Goal: Check status: Check status

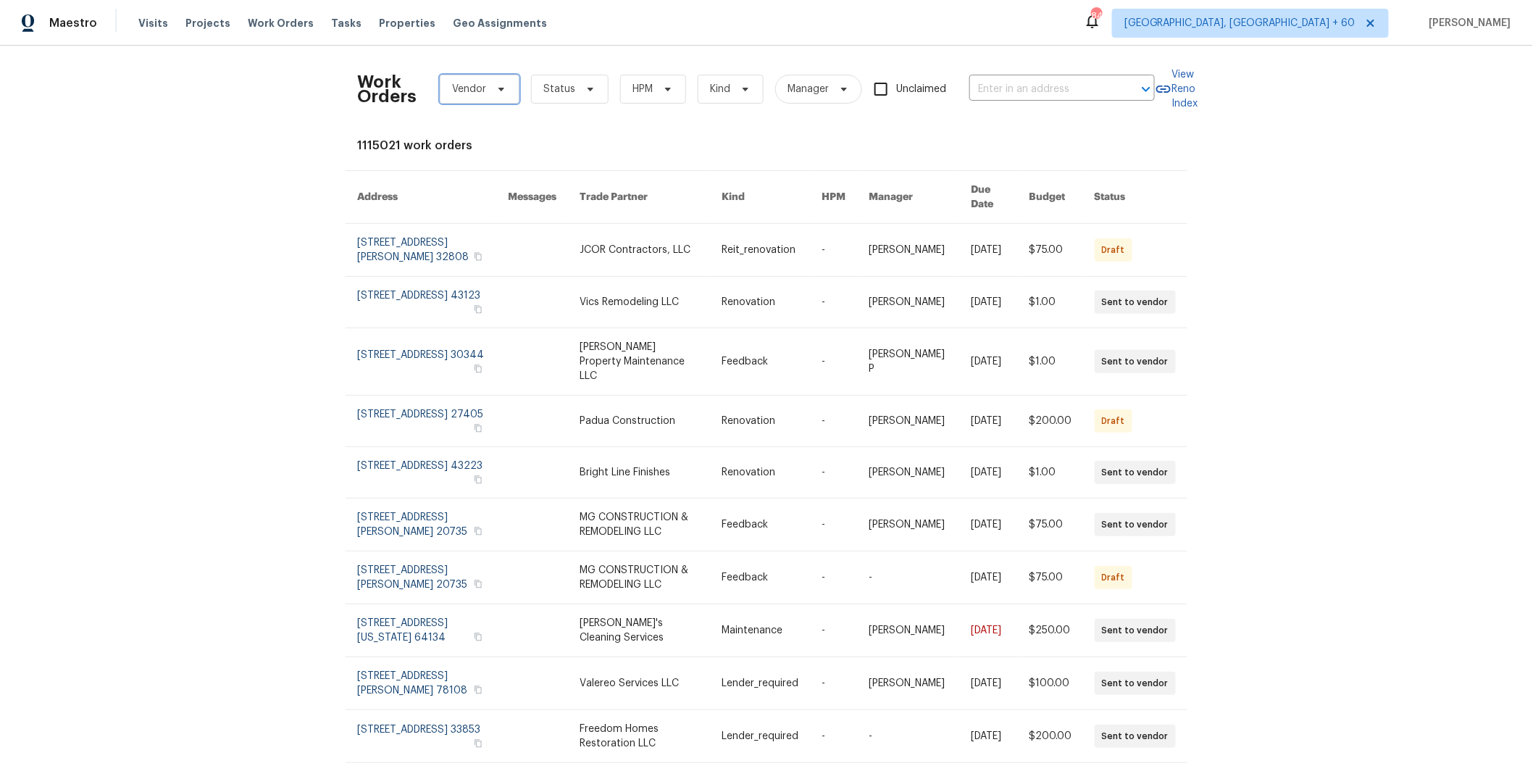
click at [461, 93] on span "Vendor" at bounding box center [469, 89] width 34 height 14
type input "southcoast"
click at [494, 167] on div "Southcoast Pool & Spa, Inc - LAX-P" at bounding box center [525, 168] width 169 height 14
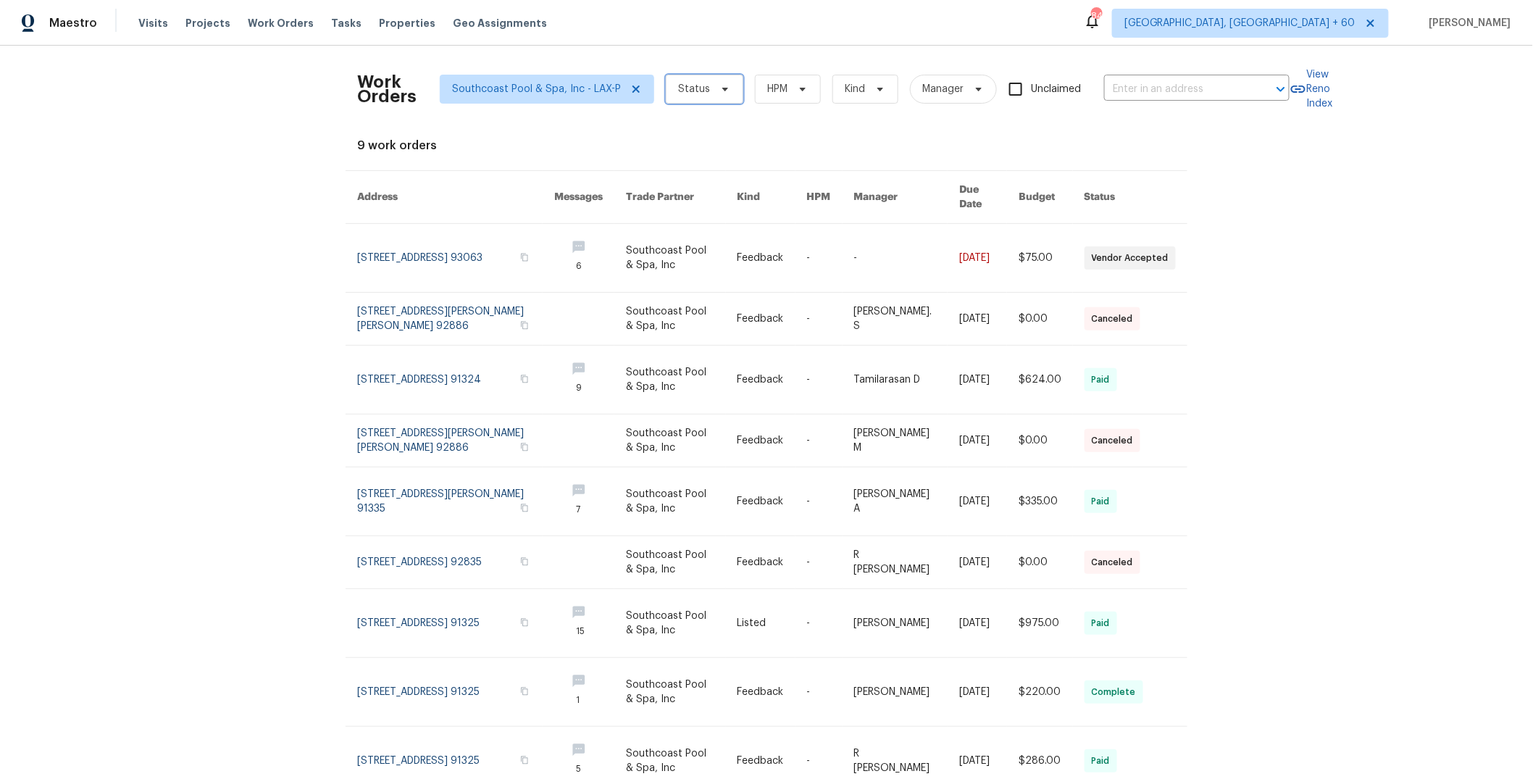
click at [666, 88] on span "Status" at bounding box center [705, 89] width 78 height 29
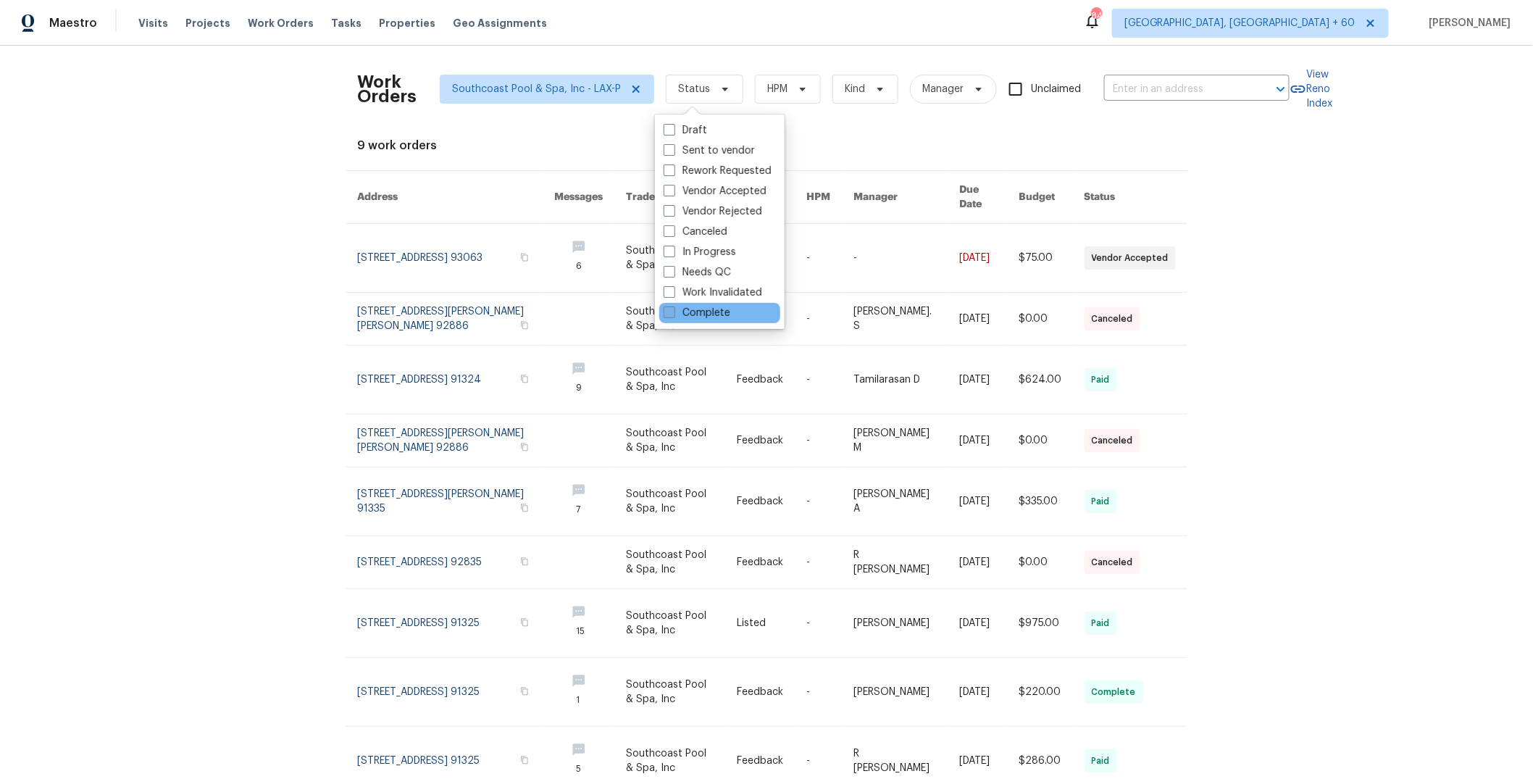
click at [693, 309] on label "Complete" at bounding box center [697, 313] width 67 height 14
click at [673, 309] on input "Complete" at bounding box center [668, 310] width 9 height 9
checkbox input "true"
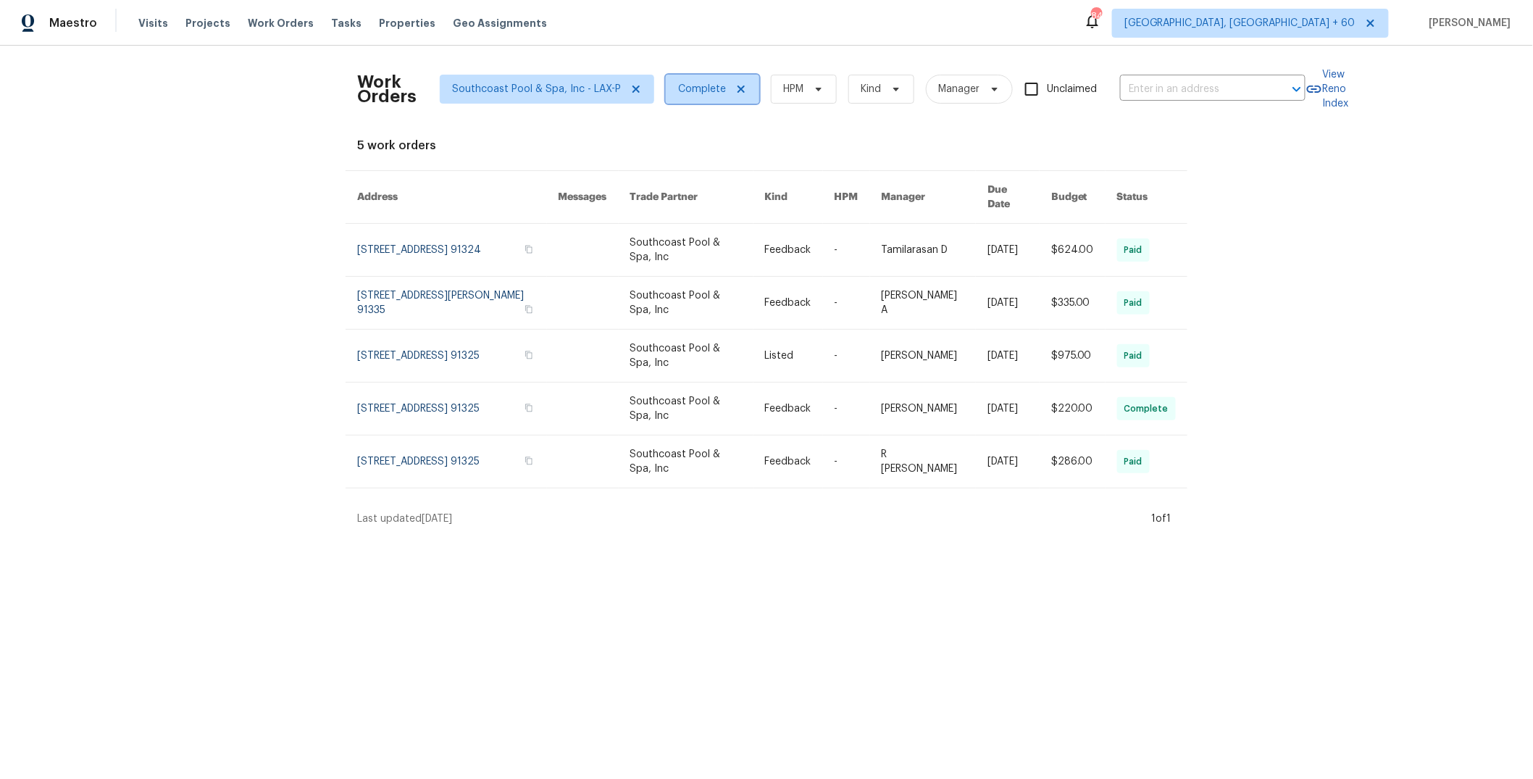
click at [690, 93] on span "Complete" at bounding box center [702, 89] width 48 height 14
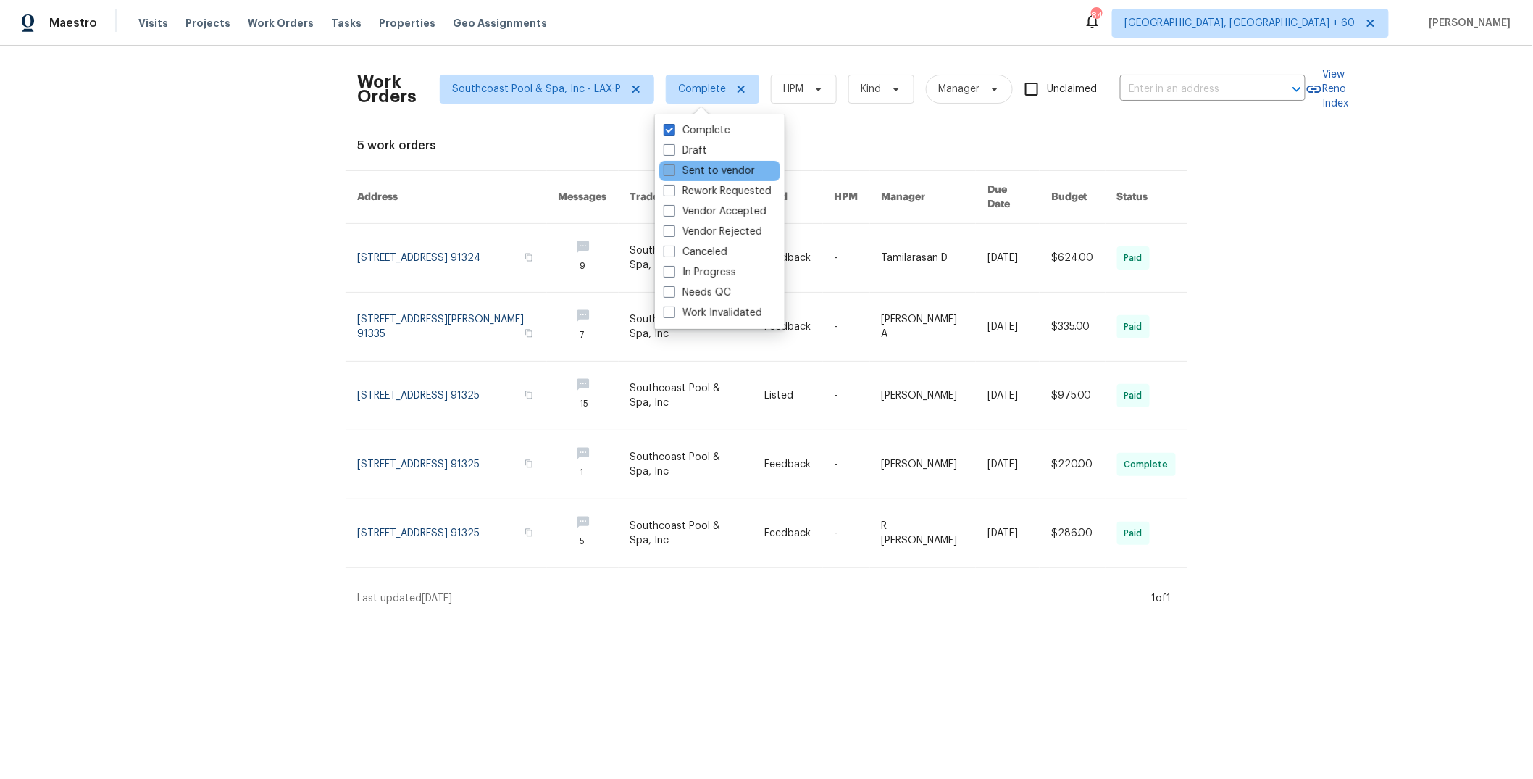
click at [688, 170] on label "Sent to vendor" at bounding box center [709, 171] width 91 height 14
click at [673, 170] on input "Sent to vendor" at bounding box center [668, 168] width 9 height 9
checkbox input "true"
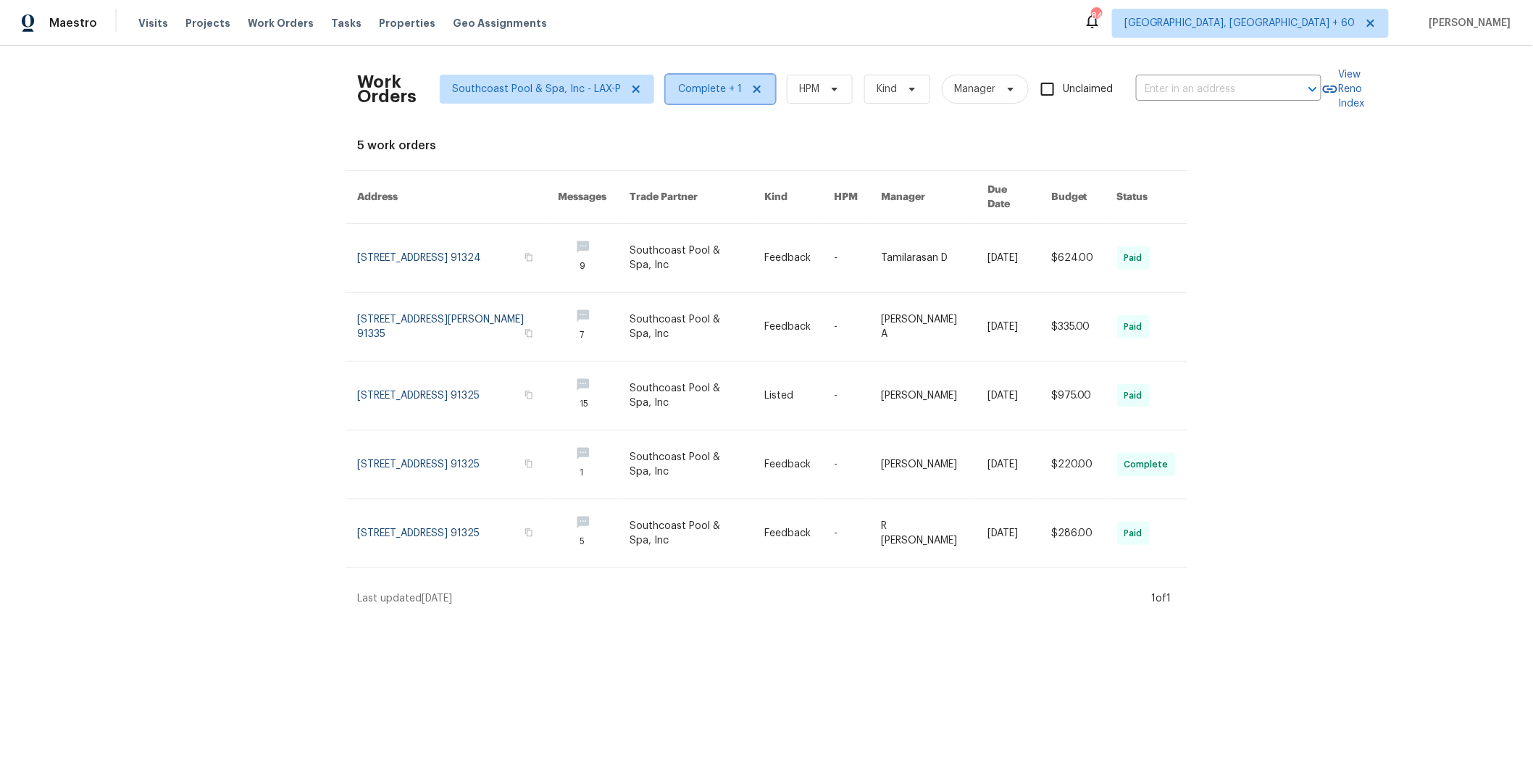
click at [708, 94] on span "Complete + 1" at bounding box center [710, 89] width 64 height 14
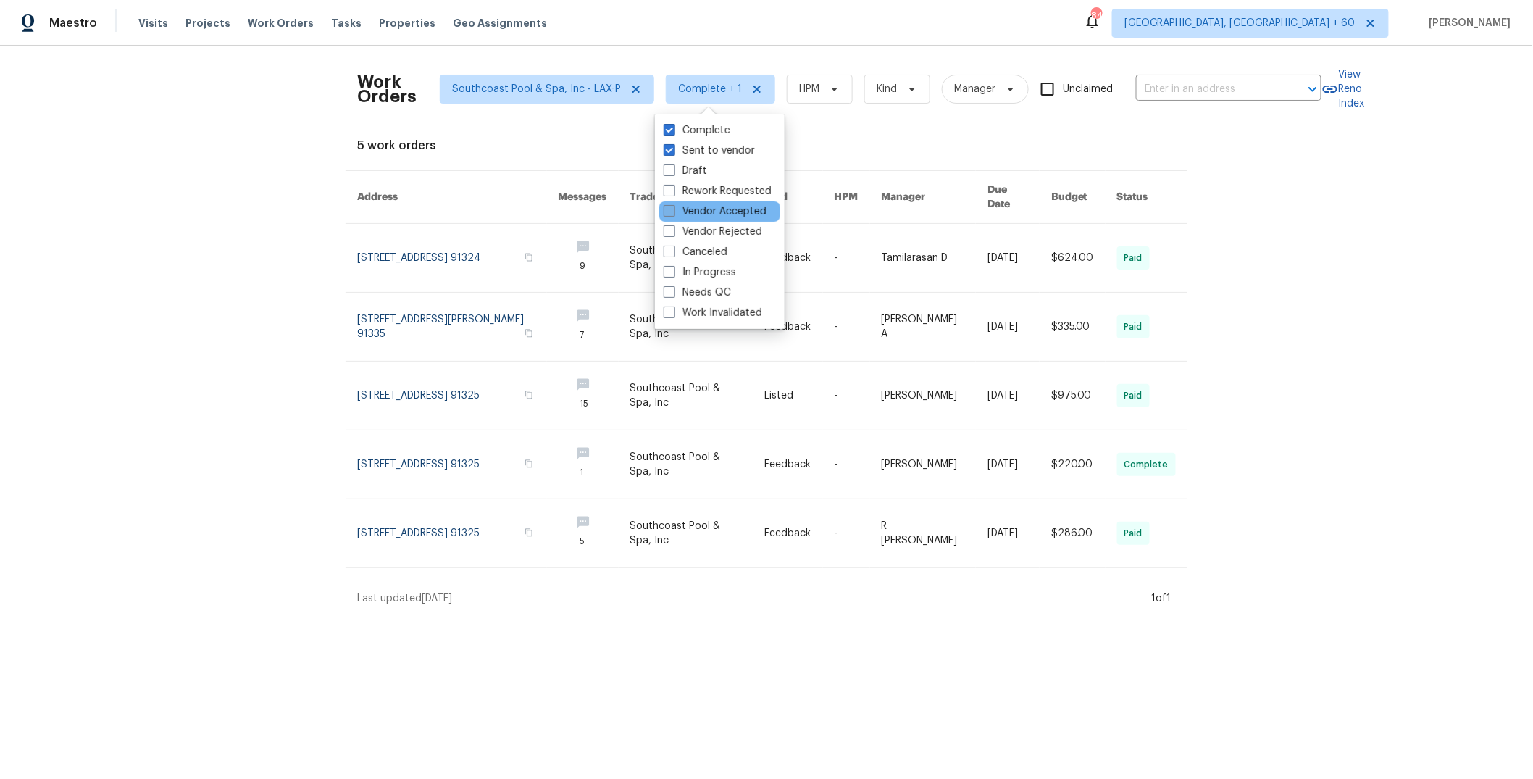
click at [707, 210] on label "Vendor Accepted" at bounding box center [715, 211] width 103 height 14
click at [673, 210] on input "Vendor Accepted" at bounding box center [668, 208] width 9 height 9
checkbox input "true"
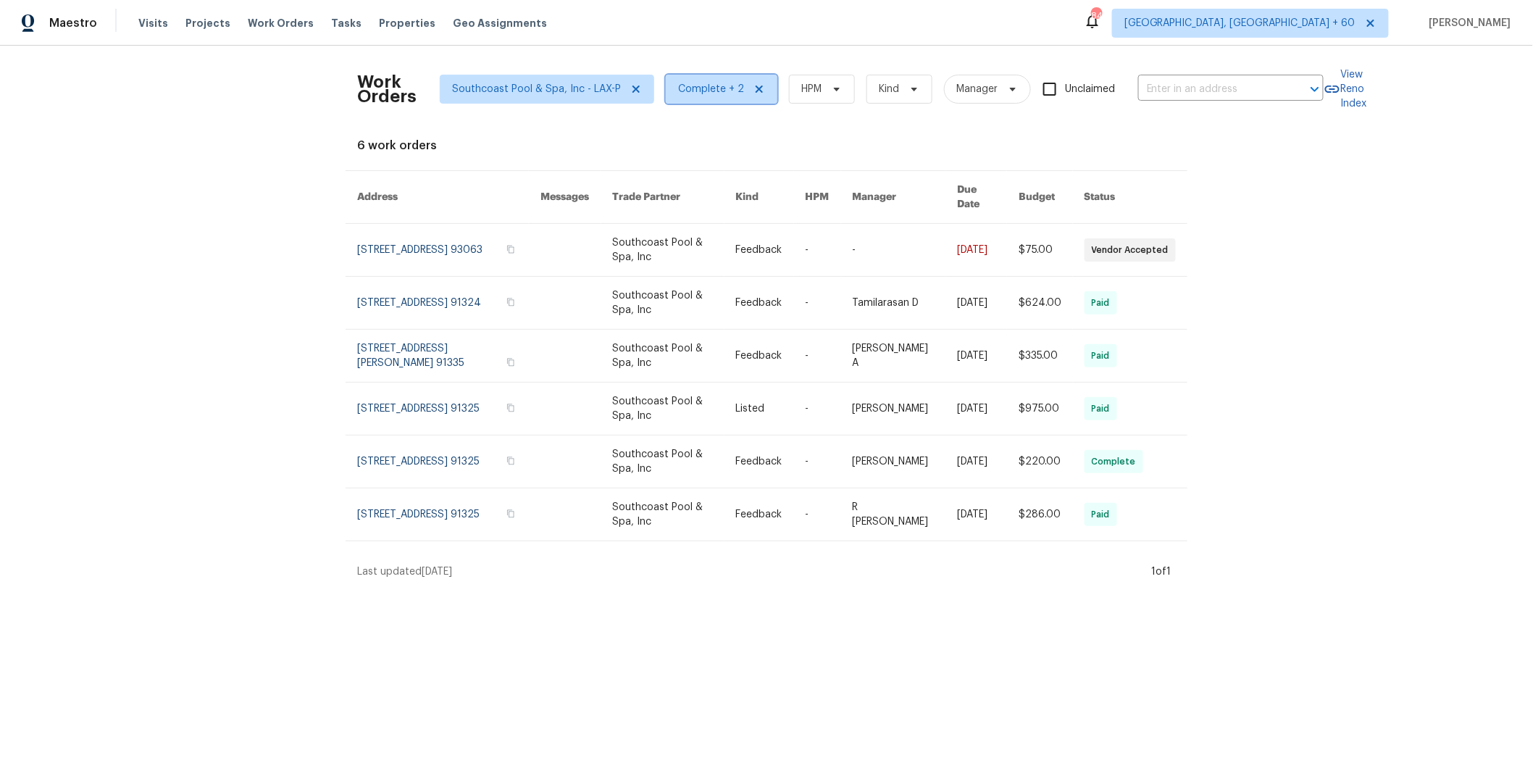
click at [695, 97] on span "Complete + 2" at bounding box center [722, 89] width 112 height 29
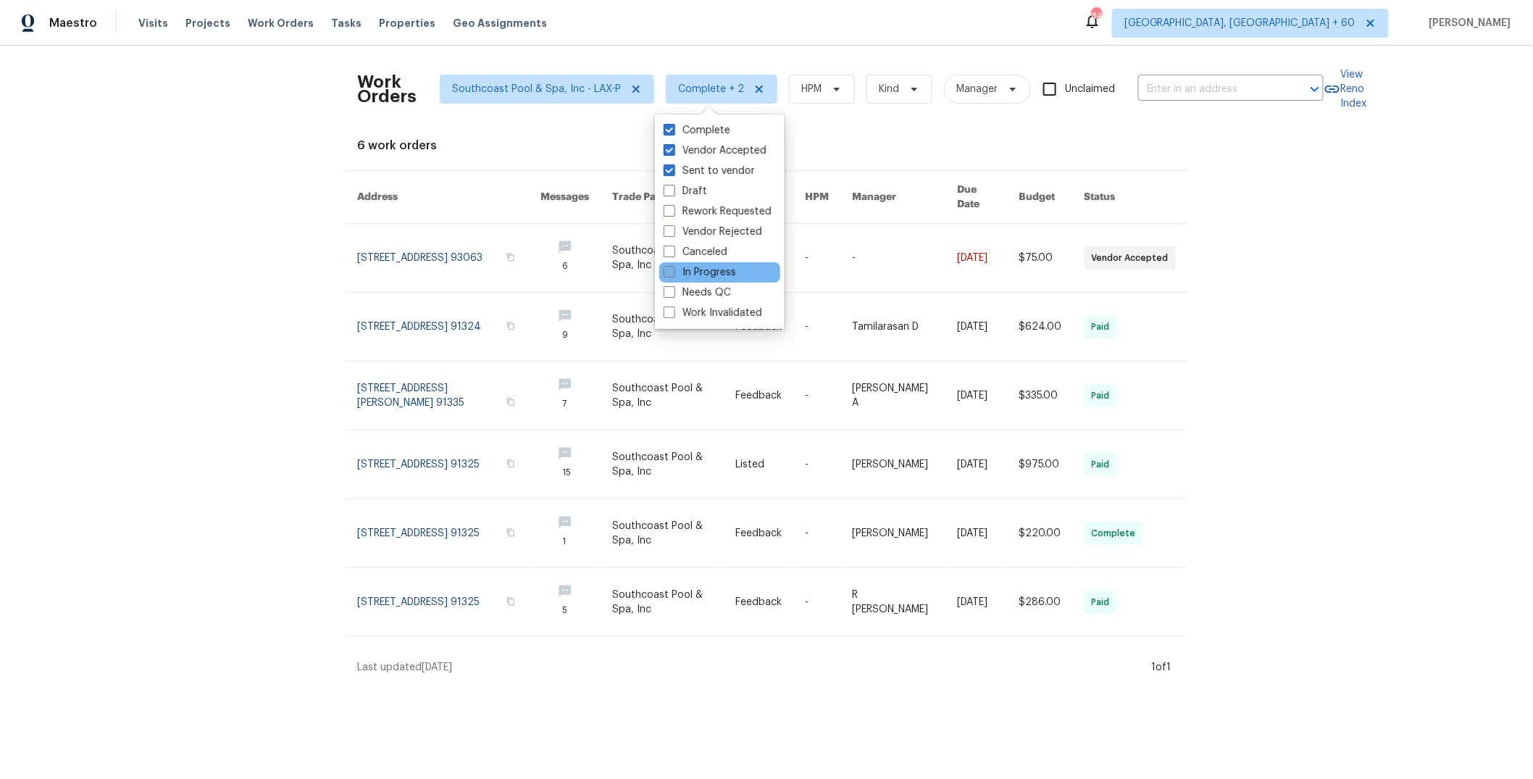
click at [704, 273] on label "In Progress" at bounding box center [700, 272] width 72 height 14
click at [673, 273] on input "In Progress" at bounding box center [668, 269] width 9 height 9
checkbox input "true"
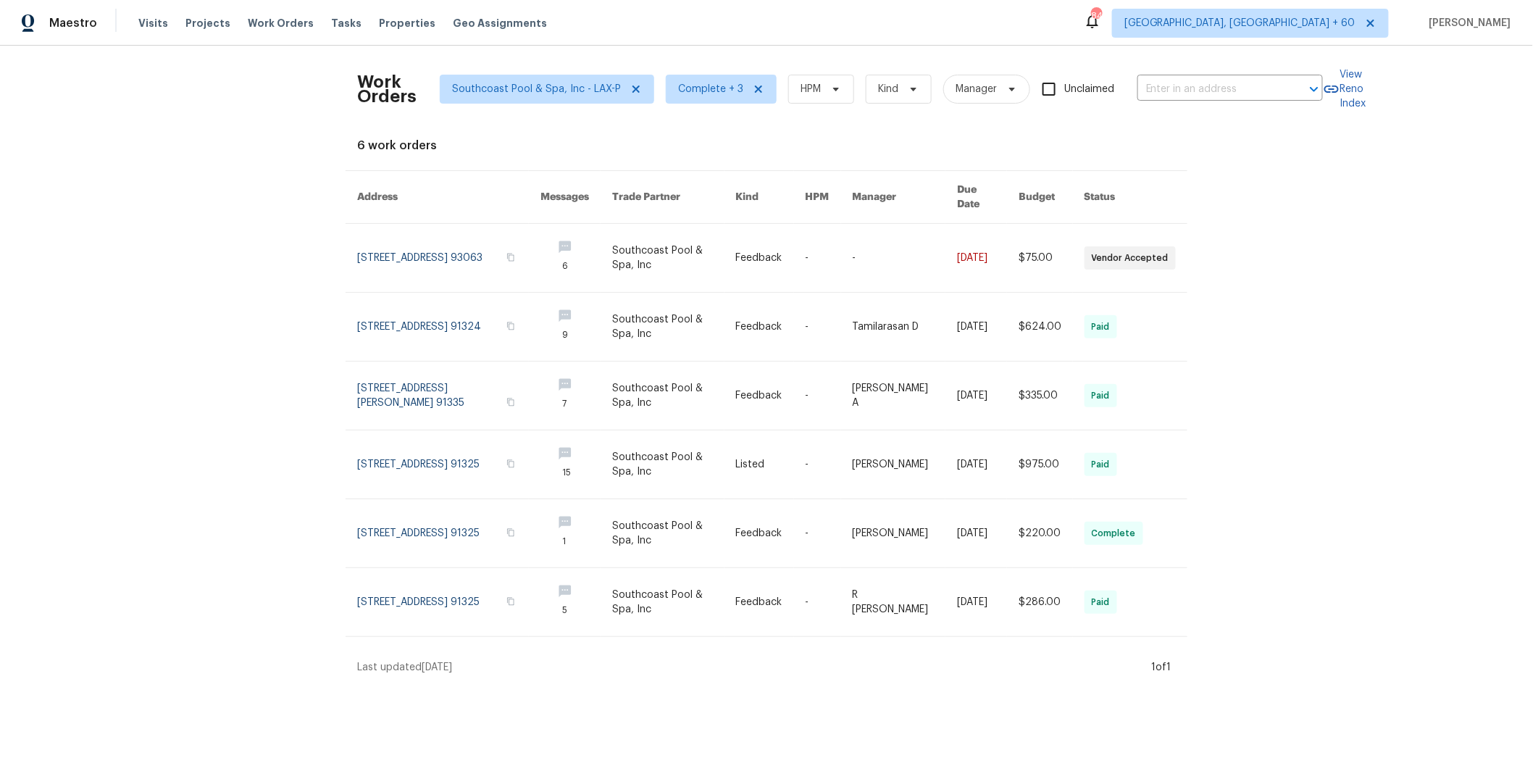
click at [1235, 215] on div "Work Orders Southcoast Pool & Spa, Inc - LAX-P Complete + 3 HPM Kind Manager Un…" at bounding box center [766, 366] width 1533 height 640
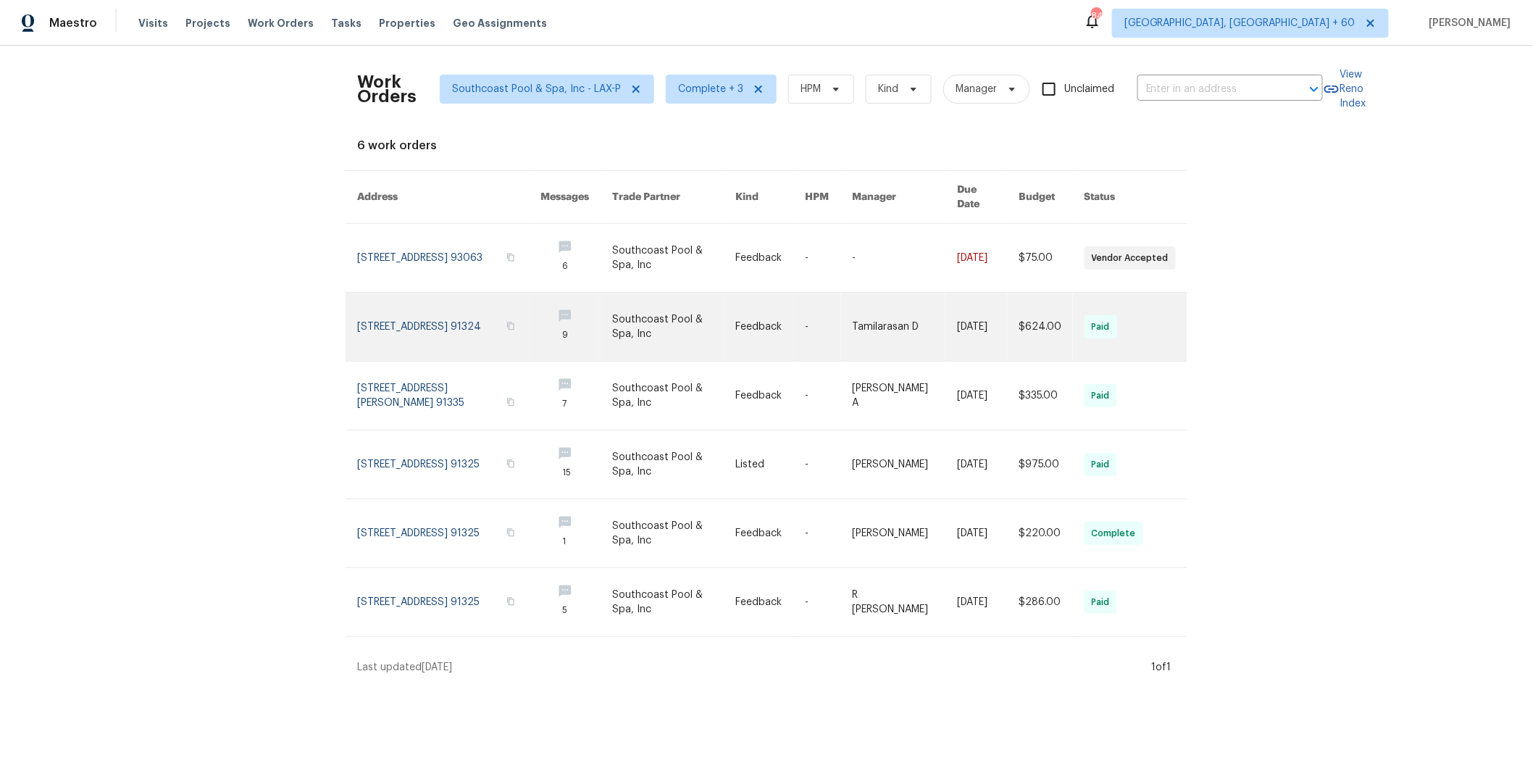
click at [798, 312] on td "-" at bounding box center [817, 327] width 47 height 69
click at [819, 319] on link at bounding box center [829, 327] width 47 height 68
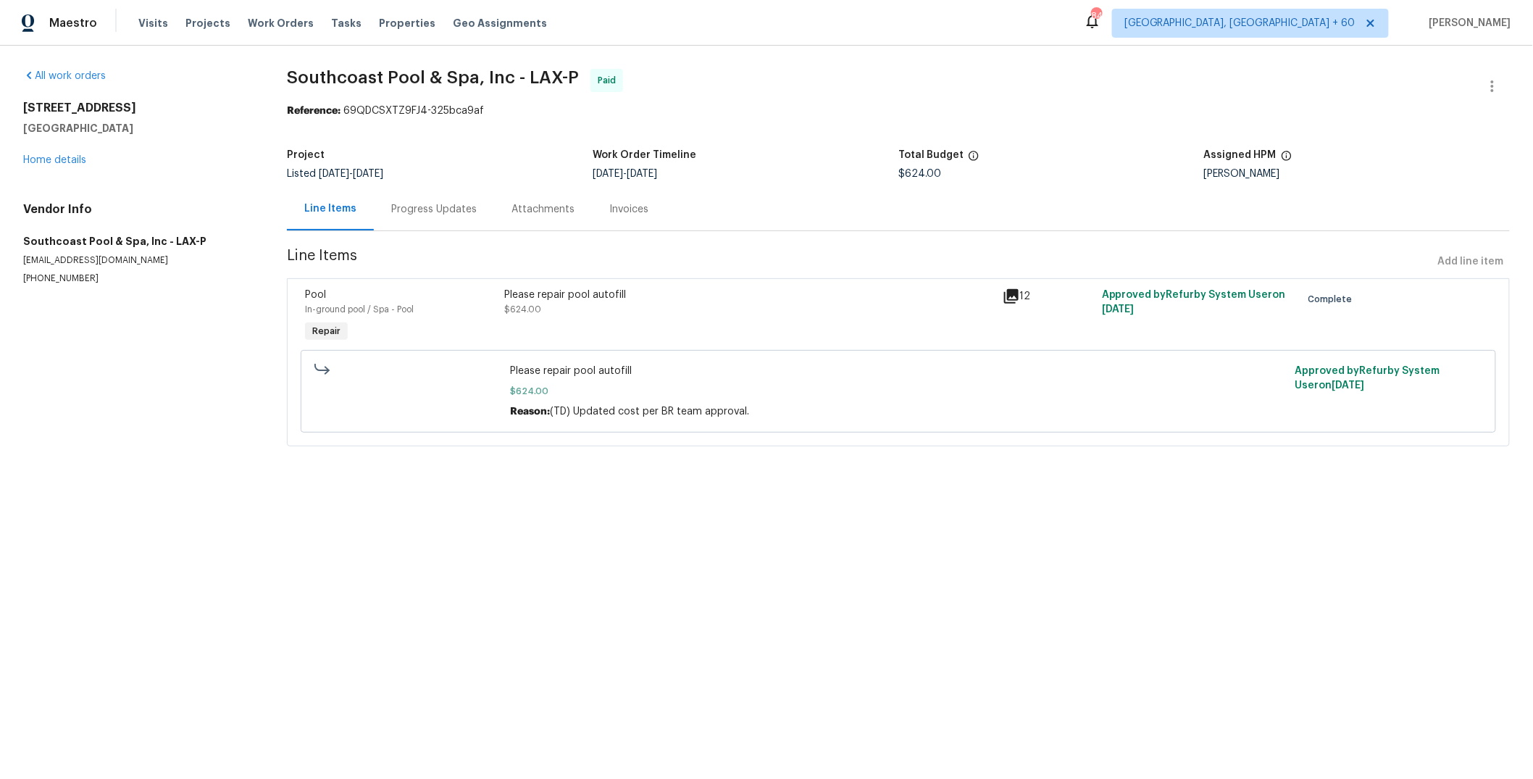
click at [432, 214] on div "Progress Updates" at bounding box center [433, 209] width 85 height 14
